Goal: Transaction & Acquisition: Book appointment/travel/reservation

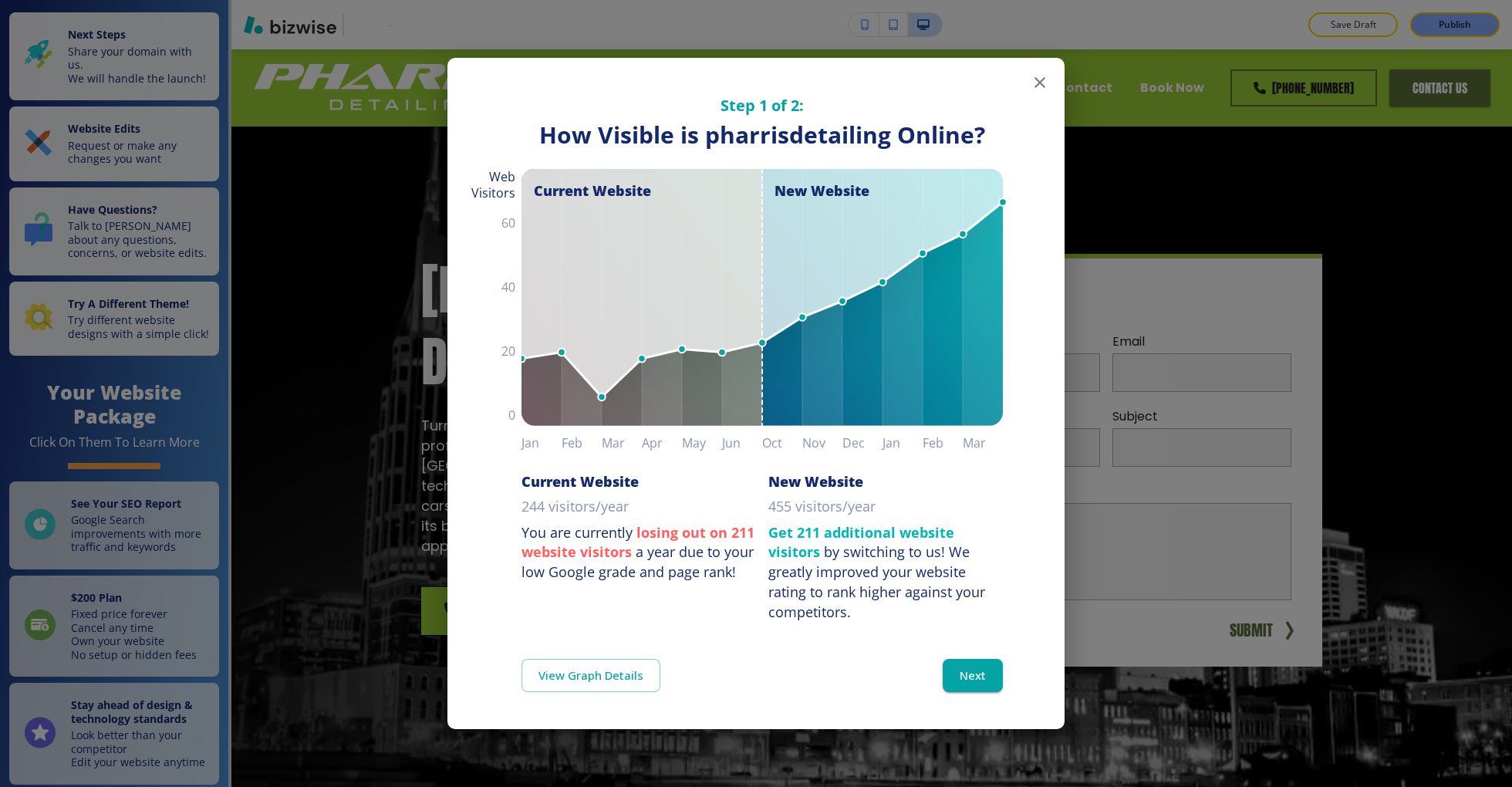
click at [1031, 73] on icon "button" at bounding box center [1040, 82] width 19 height 19
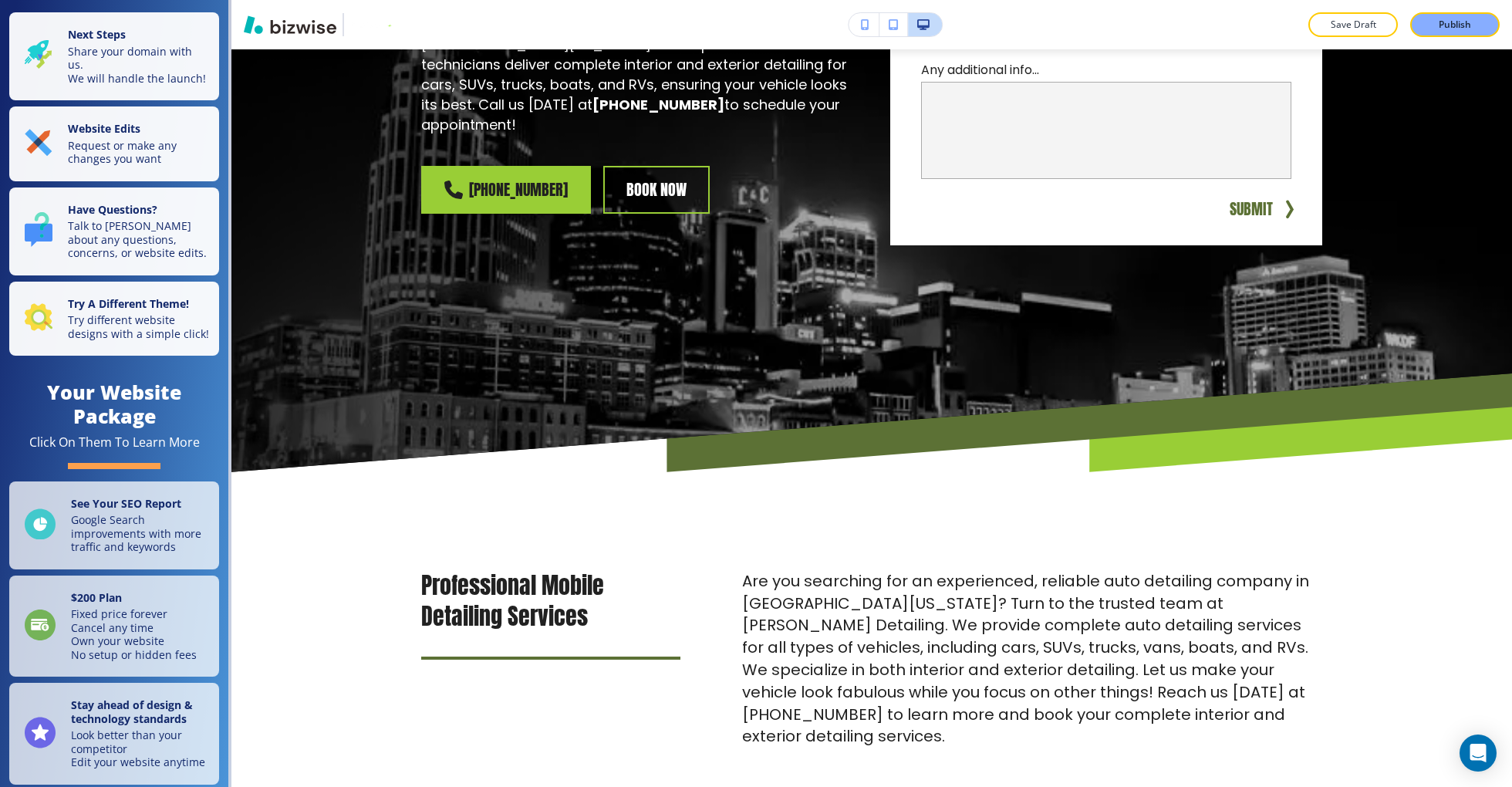
scroll to position [389, 0]
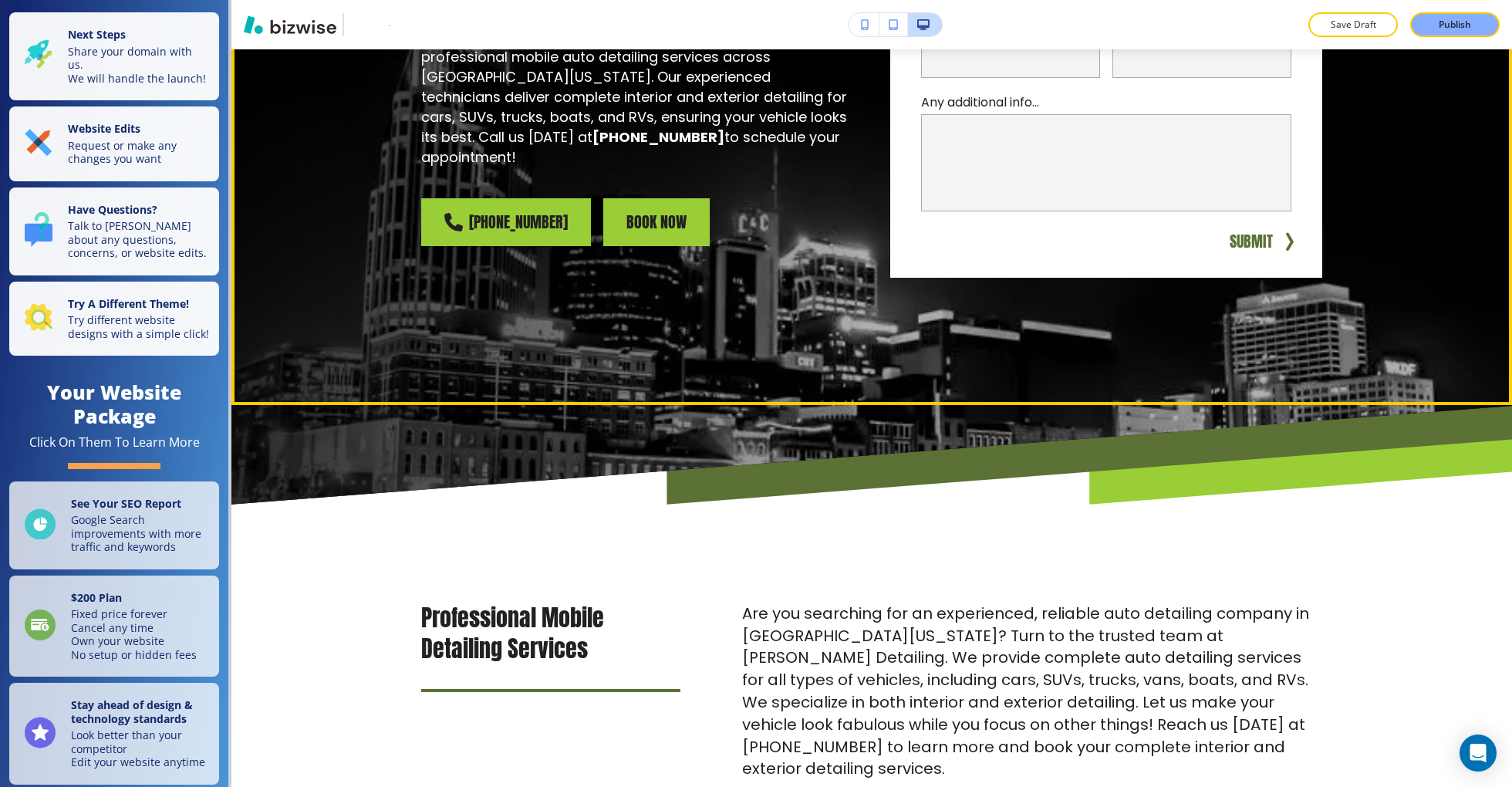
click at [673, 204] on link "book now" at bounding box center [656, 222] width 107 height 48
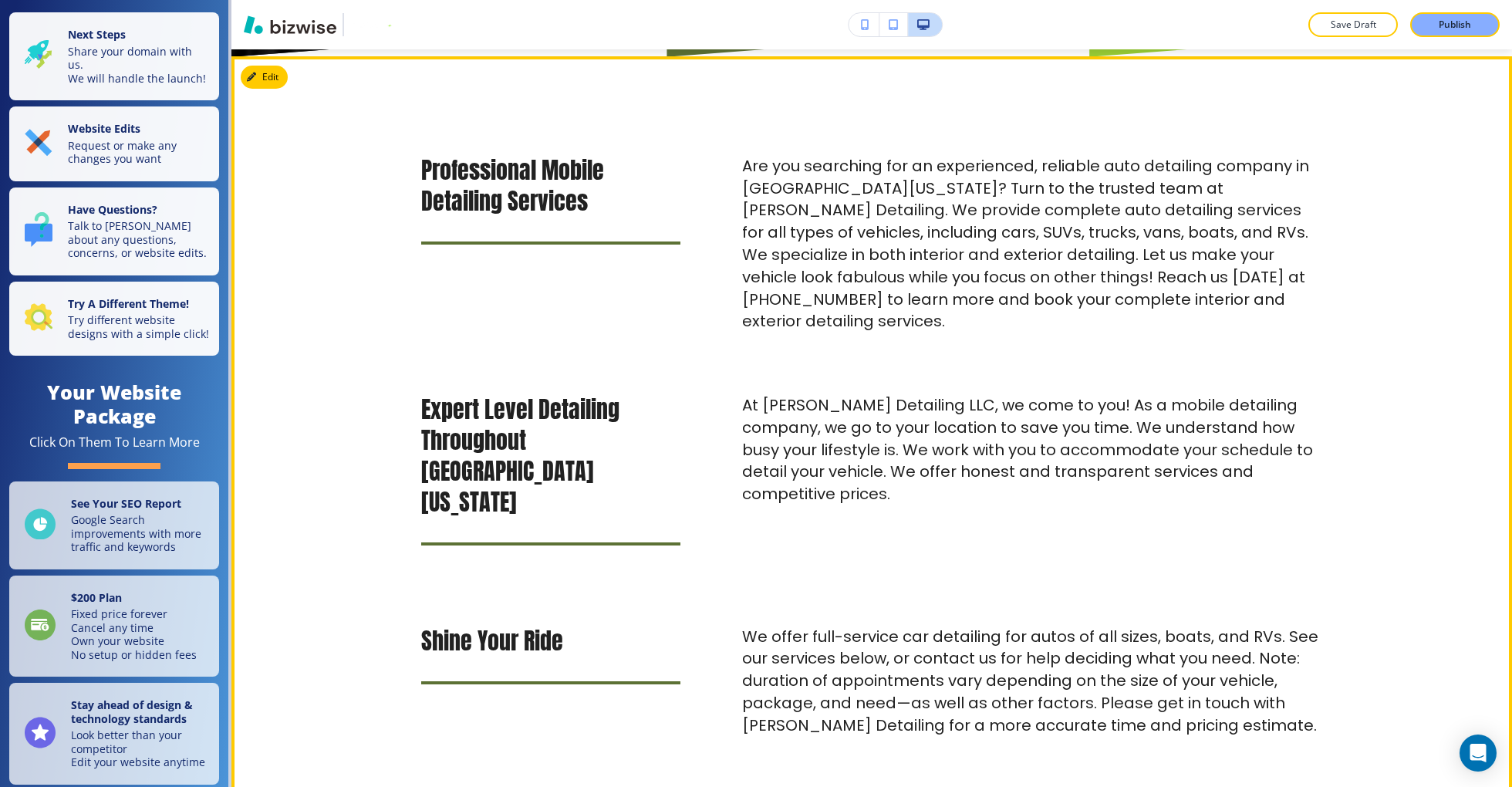
scroll to position [0, 0]
